Goal: Task Accomplishment & Management: Manage account settings

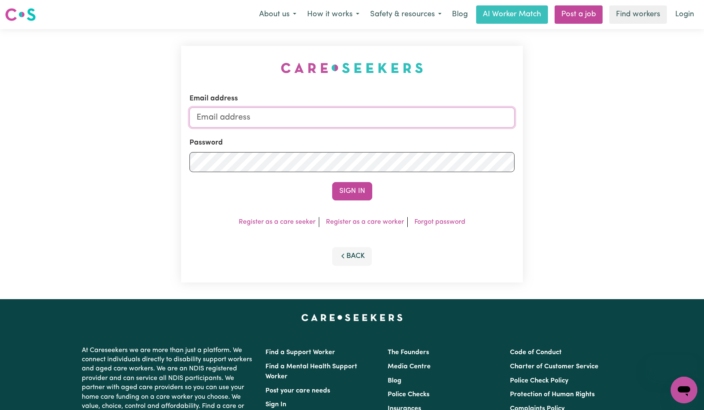
click at [349, 121] on input "Email address" at bounding box center [351, 118] width 325 height 20
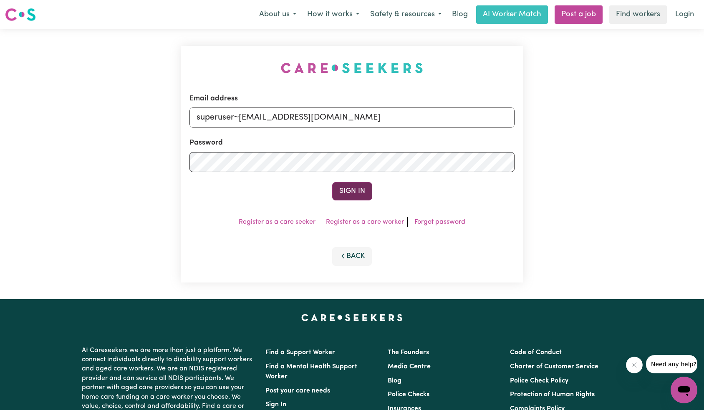
type input "superuser~[EMAIL_ADDRESS][DOMAIN_NAME]"
click at [356, 189] on button "Sign In" at bounding box center [352, 191] width 40 height 18
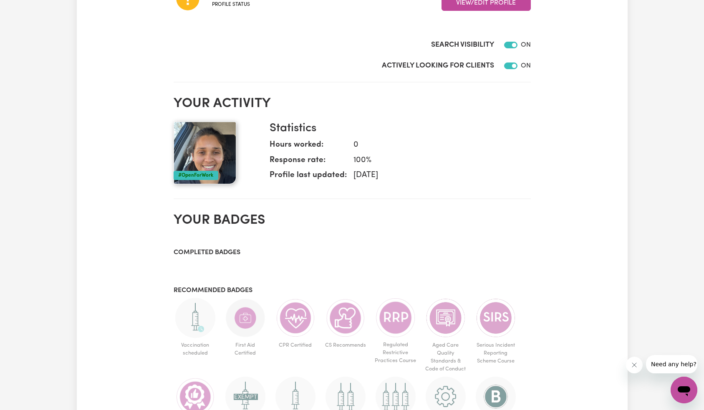
scroll to position [76, 0]
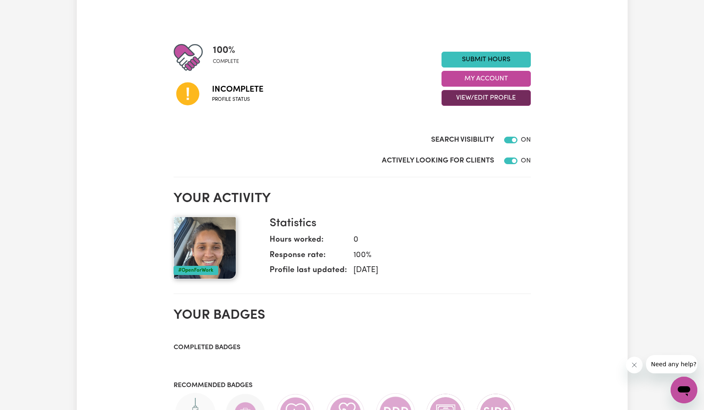
click at [477, 95] on button "View/Edit Profile" at bounding box center [485, 98] width 89 height 16
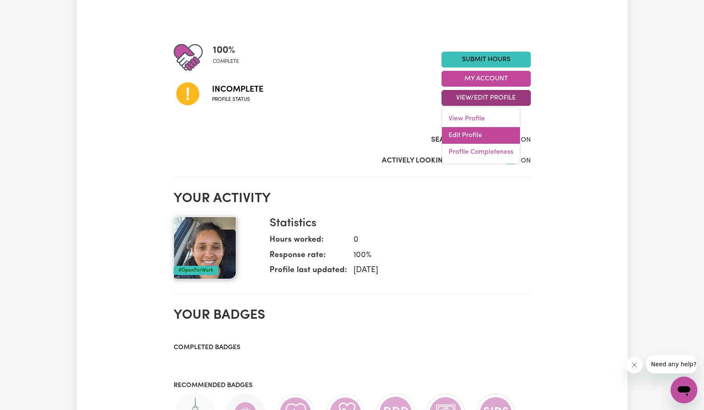
click at [475, 135] on link "Edit Profile" at bounding box center [481, 135] width 78 height 17
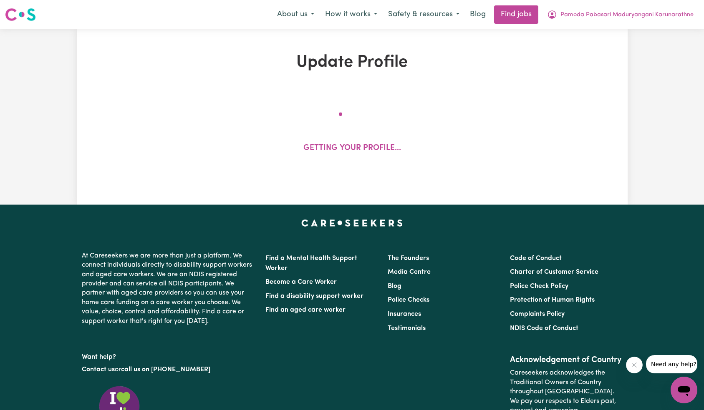
select select "[DEMOGRAPHIC_DATA]"
select select "Student Visa"
select select "Studying a healthcare related degree or qualification"
select select "40"
select select "55"
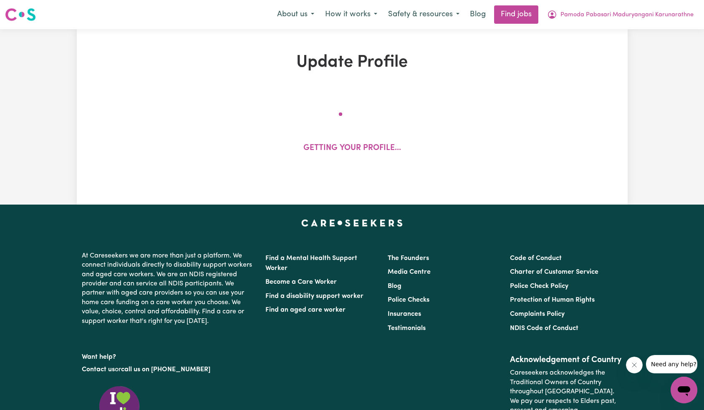
select select "70"
select select "95"
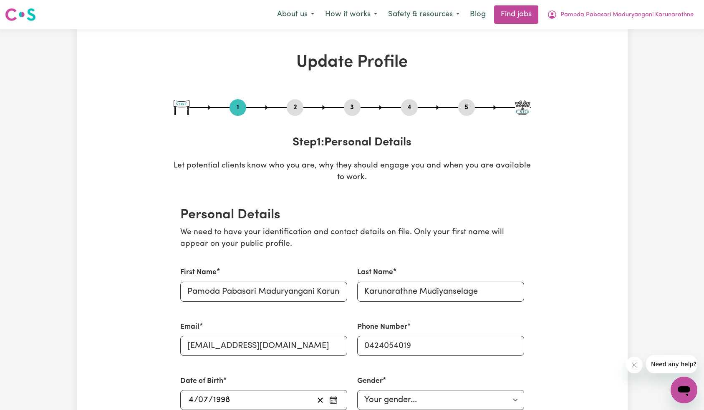
click at [464, 106] on button "5" at bounding box center [466, 107] width 17 height 11
select select "I am providing services through another platform"
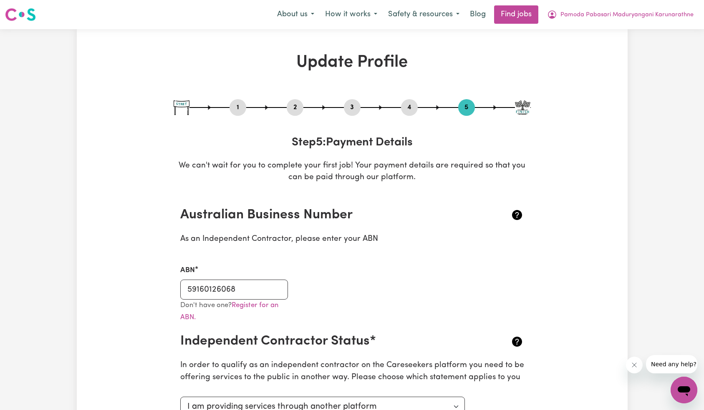
type input "Karunarathne Mudiyanselage Pamoda Pabasari M K"
type input "****6113"
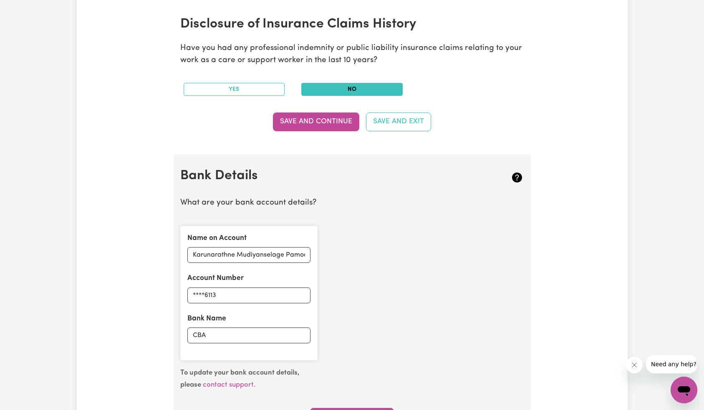
scroll to position [512, 0]
